Goal: Task Accomplishment & Management: Manage account settings

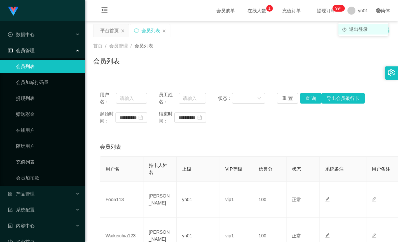
click at [355, 28] on span "退出登录" at bounding box center [358, 29] width 19 height 5
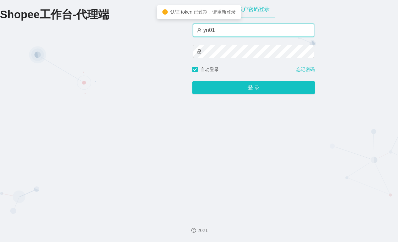
click at [224, 30] on input "yn01" at bounding box center [253, 30] width 121 height 13
type input "yn02"
click at [192, 81] on button "登 录" at bounding box center [253, 87] width 122 height 13
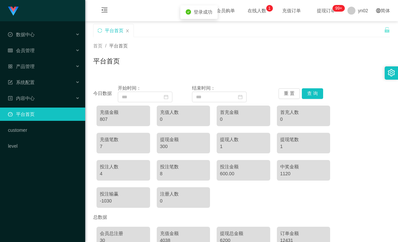
scroll to position [67, 0]
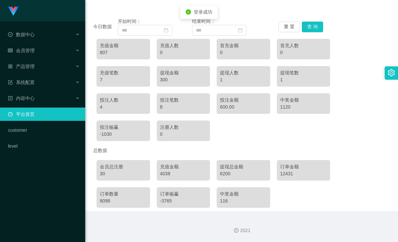
click at [163, 176] on div "4038" at bounding box center [183, 174] width 47 height 7
click at [166, 175] on div "4038" at bounding box center [183, 174] width 47 height 7
click at [224, 175] on div "6200" at bounding box center [243, 174] width 47 height 7
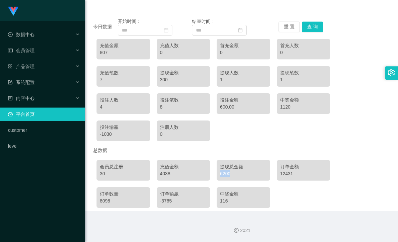
click at [224, 175] on div "6200" at bounding box center [243, 174] width 47 height 7
click at [161, 176] on div "4038" at bounding box center [183, 174] width 47 height 7
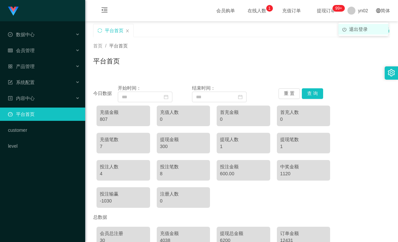
click at [353, 28] on span "退出登录" at bounding box center [358, 29] width 19 height 5
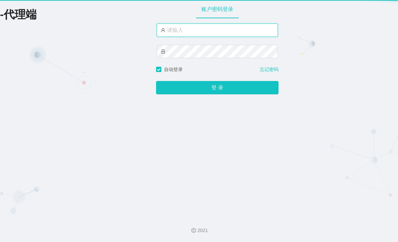
type input "yn01"
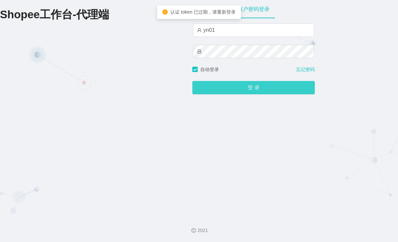
click at [248, 84] on button "登 录" at bounding box center [253, 87] width 122 height 13
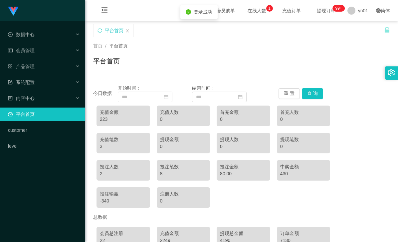
click at [102, 120] on div "223" at bounding box center [123, 119] width 47 height 7
click at [104, 120] on div "223" at bounding box center [123, 119] width 47 height 7
click at [105, 120] on div "223" at bounding box center [123, 119] width 47 height 7
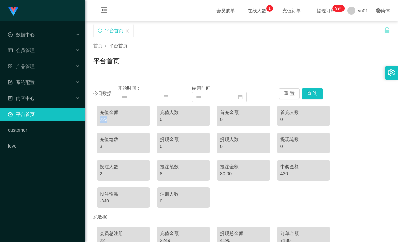
click at [105, 120] on div "223" at bounding box center [123, 119] width 47 height 7
click at [106, 119] on div "223" at bounding box center [123, 119] width 47 height 7
click at [98, 120] on div "充值金额 223" at bounding box center [123, 116] width 54 height 21
click at [105, 119] on div "223" at bounding box center [123, 119] width 47 height 7
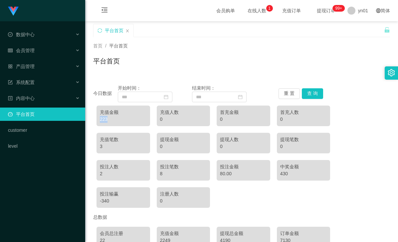
click at [105, 119] on div "223" at bounding box center [123, 119] width 47 height 7
drag, startPoint x: 99, startPoint y: 146, endPoint x: 108, endPoint y: 146, distance: 9.3
click at [108, 146] on div "充值笔数 3" at bounding box center [123, 143] width 54 height 21
drag, startPoint x: 98, startPoint y: 174, endPoint x: 110, endPoint y: 174, distance: 12.3
click at [110, 174] on div "投注人数 2" at bounding box center [123, 170] width 54 height 21
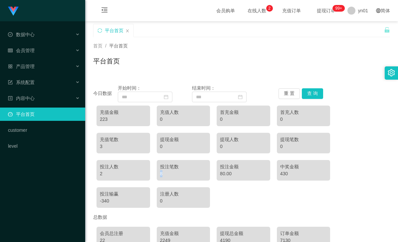
drag, startPoint x: 158, startPoint y: 175, endPoint x: 170, endPoint y: 174, distance: 11.7
click at [170, 174] on div "投注笔数 8" at bounding box center [184, 170] width 54 height 21
click at [223, 177] on div "80.00" at bounding box center [243, 174] width 47 height 7
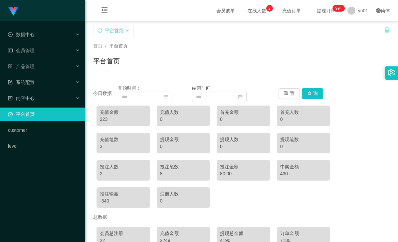
click at [284, 175] on div "430" at bounding box center [303, 174] width 47 height 7
click at [107, 202] on div "-340" at bounding box center [123, 201] width 47 height 7
